Goal: Task Accomplishment & Management: Manage account settings

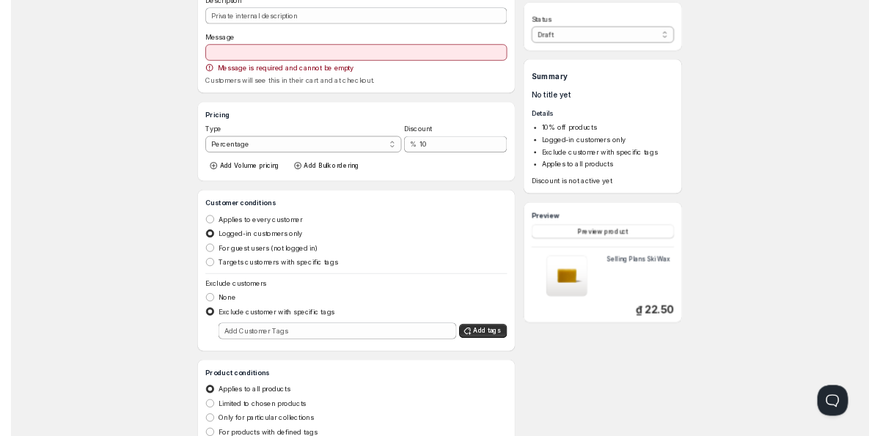
scroll to position [97, 0]
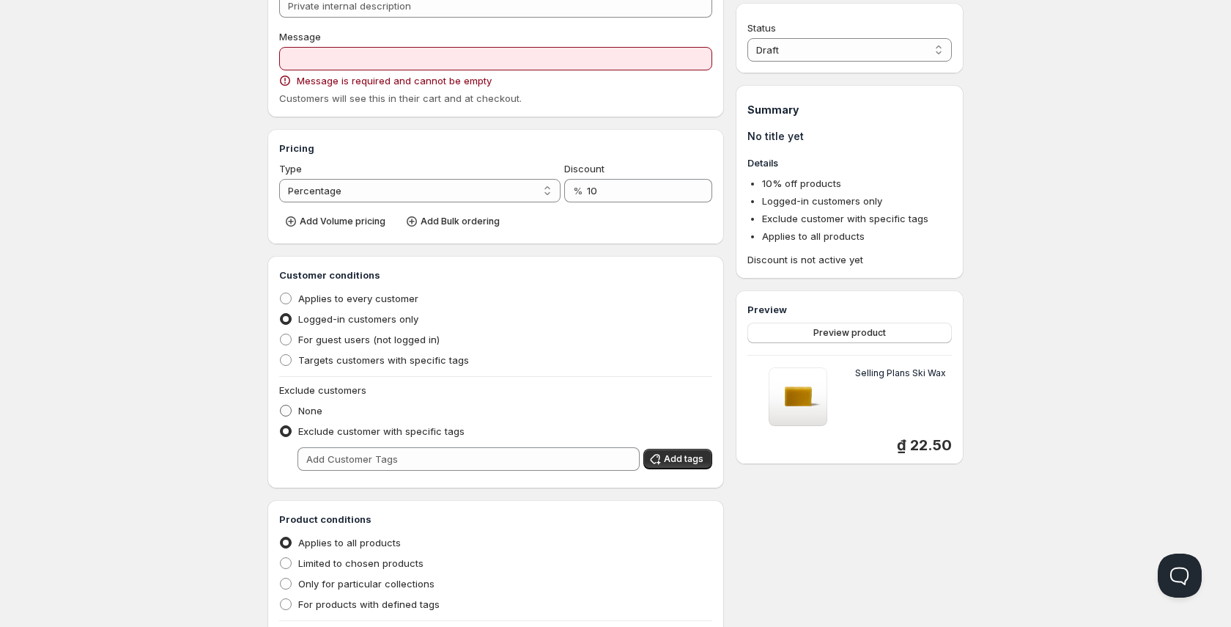
click at [281, 412] on span at bounding box center [286, 411] width 12 height 12
click at [281, 405] on input "None" at bounding box center [280, 405] width 1 height 1
radio input "true"
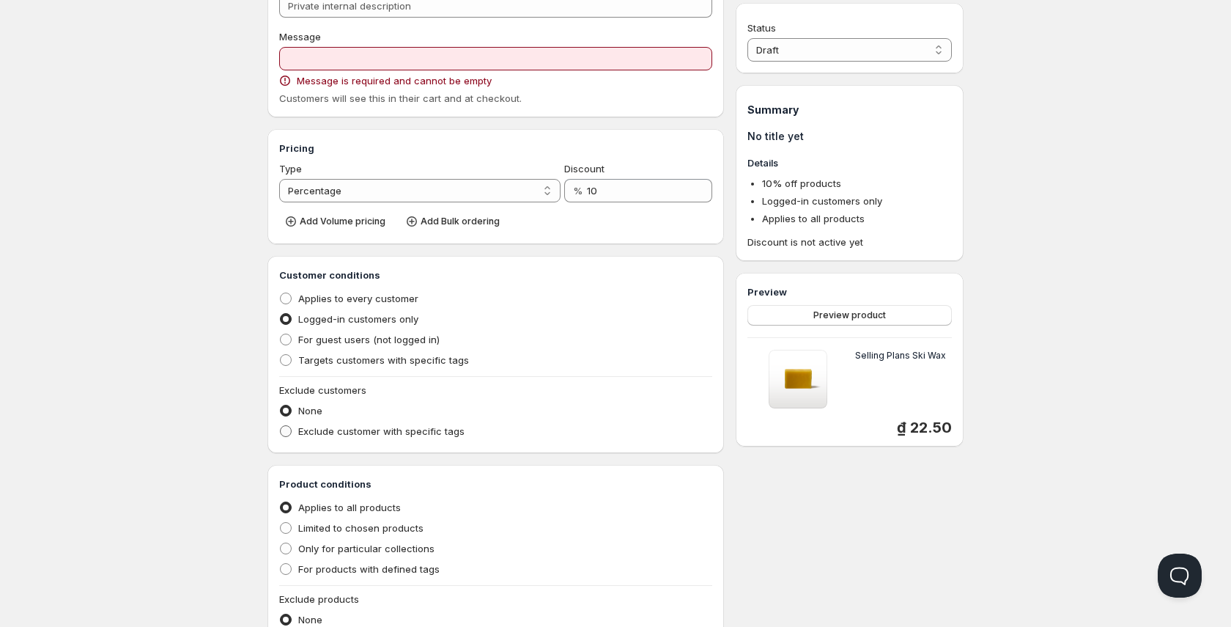
click at [284, 428] on span at bounding box center [286, 431] width 12 height 12
click at [281, 426] on input "Exclude customer with specific tags" at bounding box center [280, 425] width 1 height 1
radio input "true"
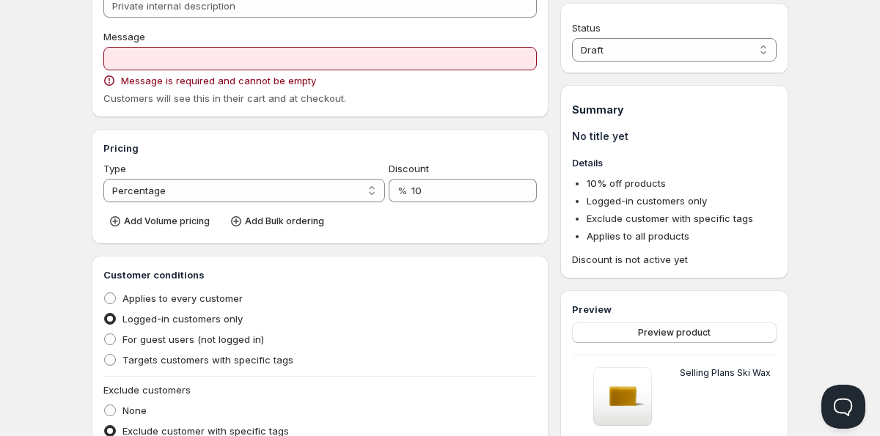
scroll to position [277, 0]
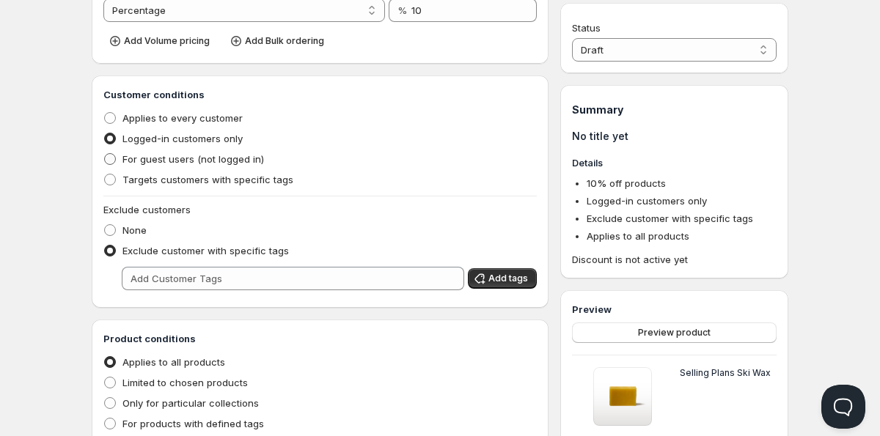
click at [132, 160] on span "For guest users (not logged in)" at bounding box center [192, 159] width 141 height 12
click at [105, 154] on input "For guest users (not logged in)" at bounding box center [104, 153] width 1 height 1
radio input "true"
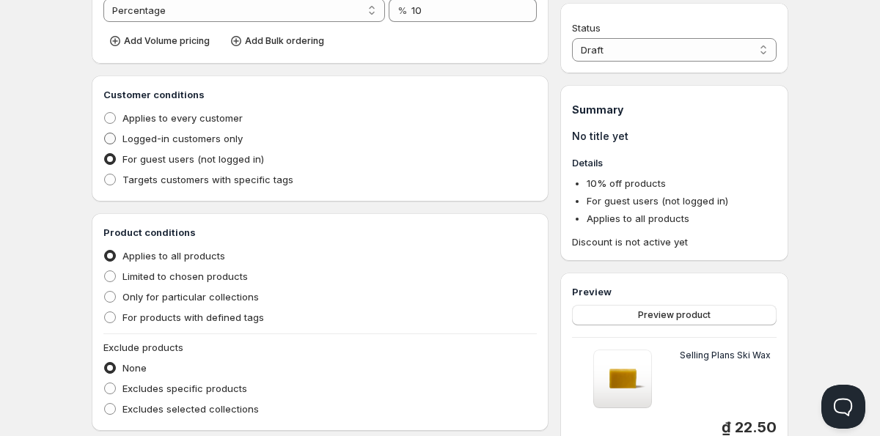
click at [139, 148] on label "Logged-in customers only" at bounding box center [172, 138] width 139 height 21
click at [105, 133] on input "Logged-in customers only" at bounding box center [104, 133] width 1 height 1
radio input "true"
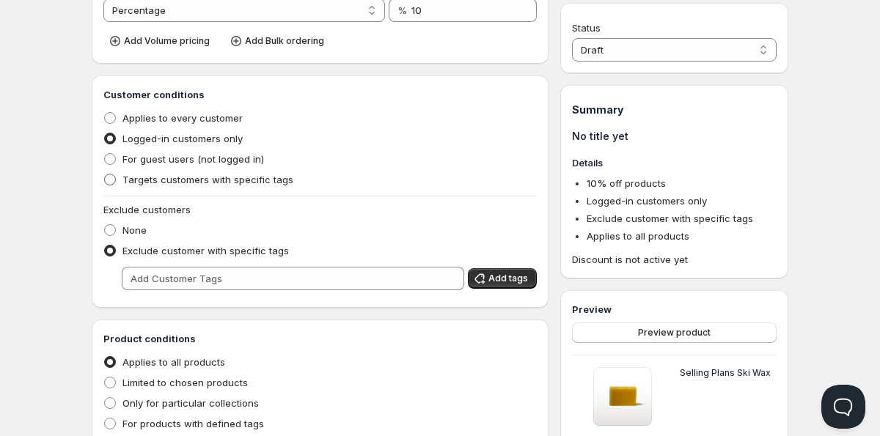
click at [139, 184] on span "Targets customers with specific tags" at bounding box center [207, 180] width 171 height 12
click at [105, 174] on input "Targets customers with specific tags" at bounding box center [104, 174] width 1 height 1
radio input "true"
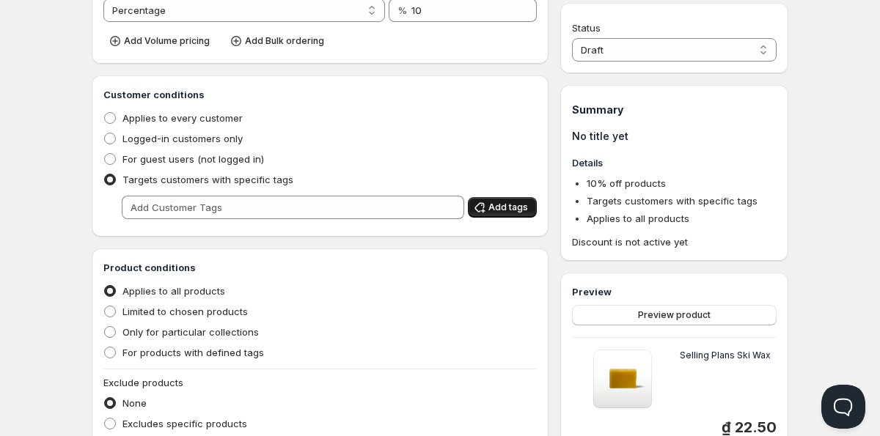
click at [526, 199] on button "Add tags" at bounding box center [502, 207] width 69 height 21
click at [489, 213] on span "Add tags" at bounding box center [508, 208] width 40 height 12
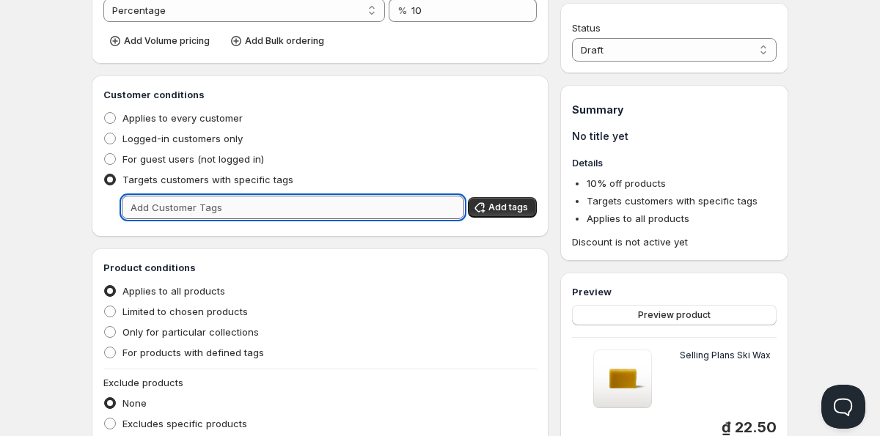
click at [416, 213] on input "text" at bounding box center [293, 207] width 342 height 23
type input "dvs"
click at [509, 205] on span "Add tags" at bounding box center [508, 208] width 40 height 12
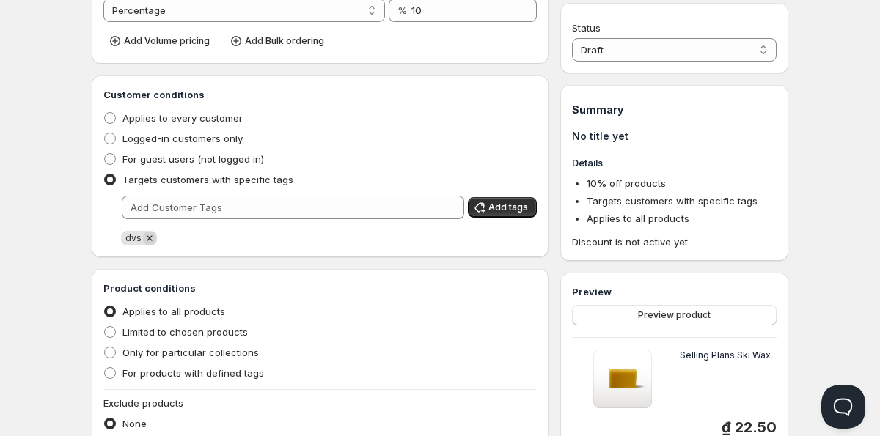
click at [145, 238] on icon "Remove dvs" at bounding box center [149, 238] width 13 height 13
